Goal: Task Accomplishment & Management: Complete application form

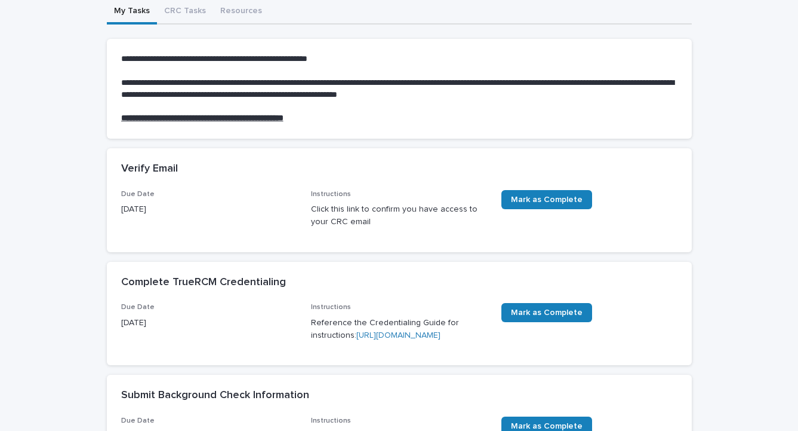
scroll to position [112, 0]
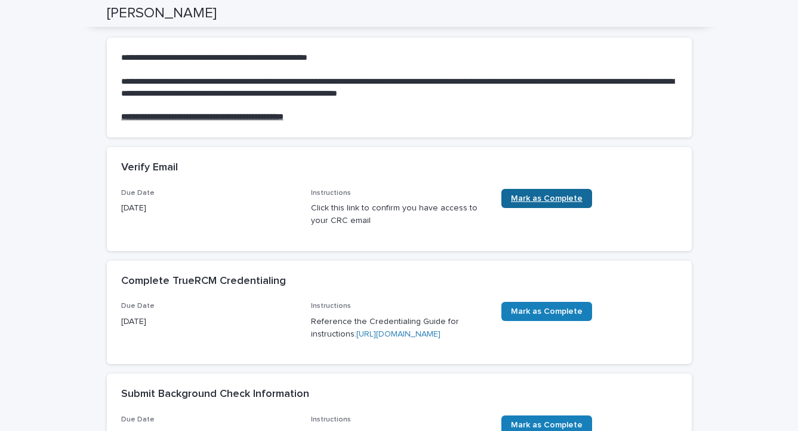
click at [549, 195] on span "Mark as Complete" at bounding box center [547, 198] width 72 height 8
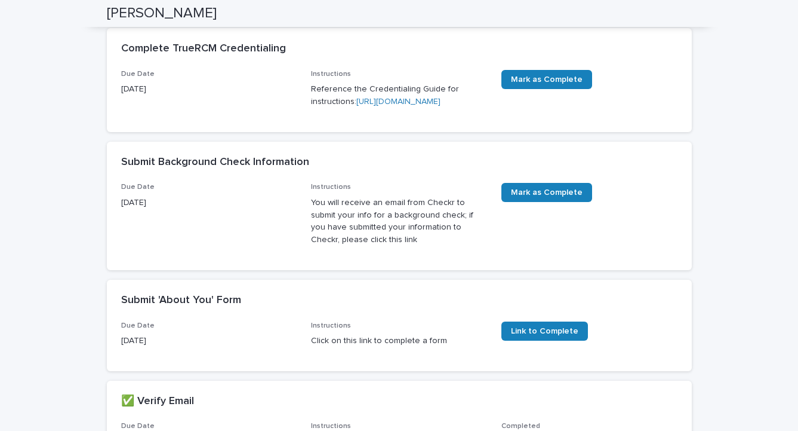
scroll to position [231, 0]
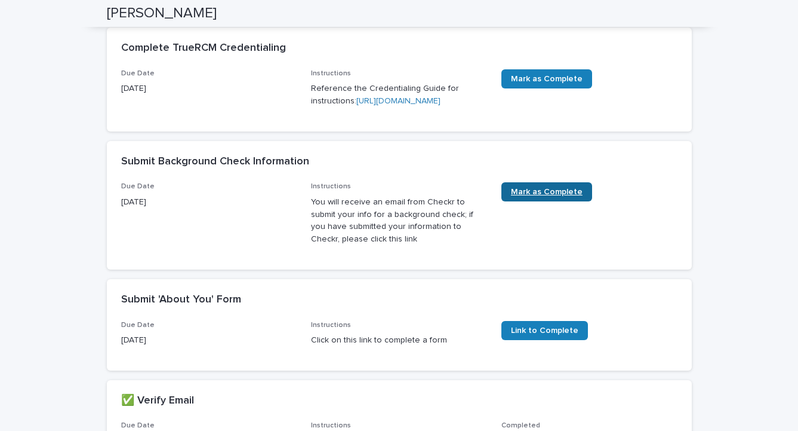
click at [515, 196] on span "Mark as Complete" at bounding box center [547, 191] width 72 height 8
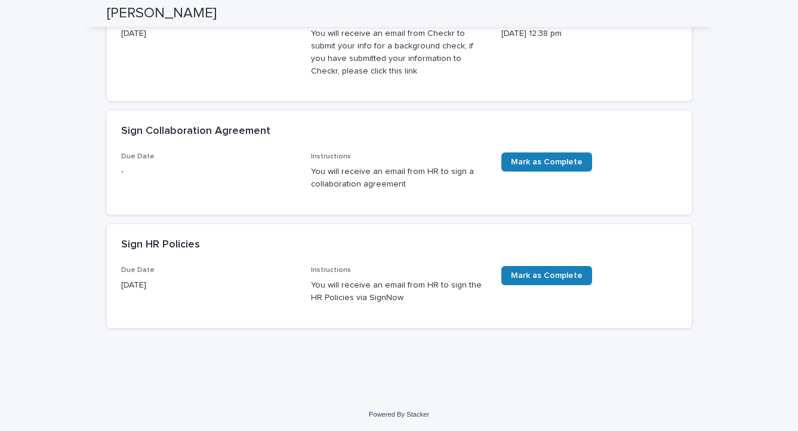
scroll to position [638, 0]
click at [547, 274] on span "Mark as Complete" at bounding box center [547, 275] width 72 height 8
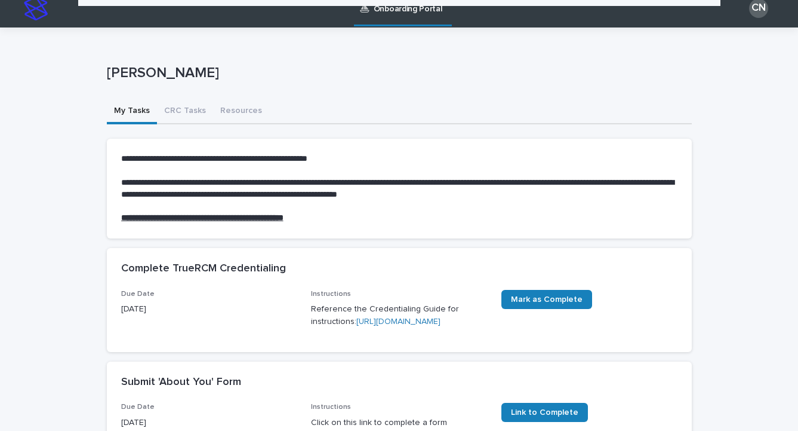
scroll to position [0, 0]
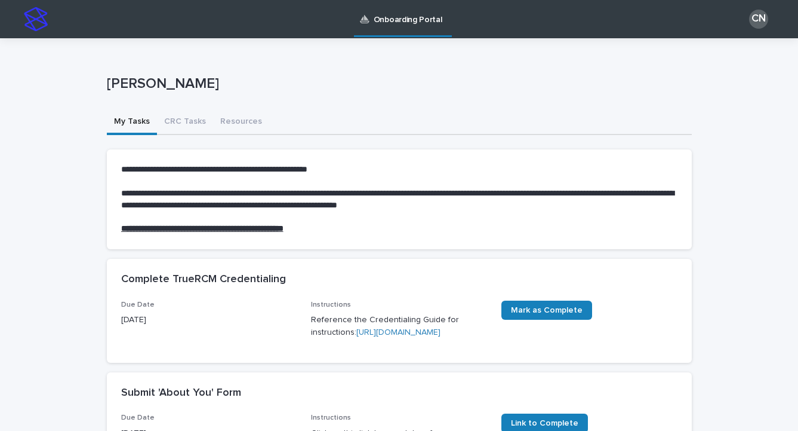
click at [372, 336] on link "[URL][DOMAIN_NAME]" at bounding box center [398, 332] width 84 height 8
